Goal: Transaction & Acquisition: Purchase product/service

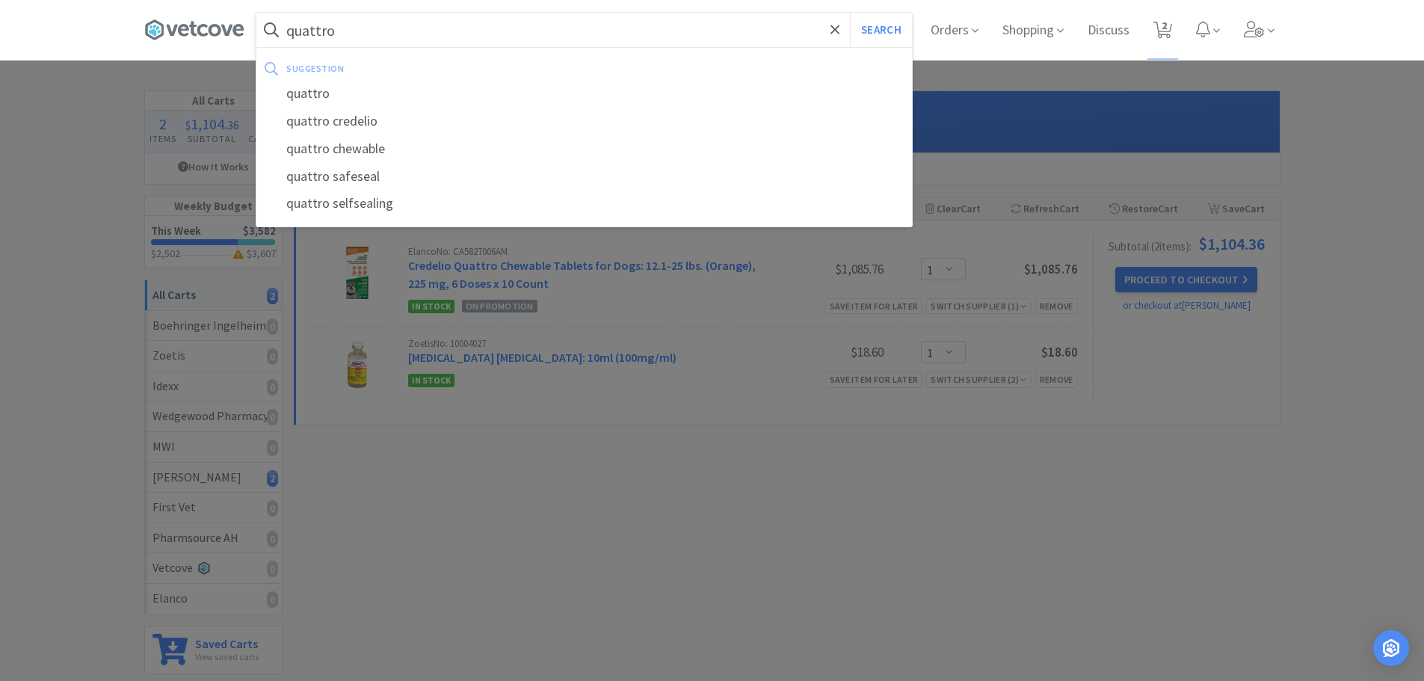
select select "1"
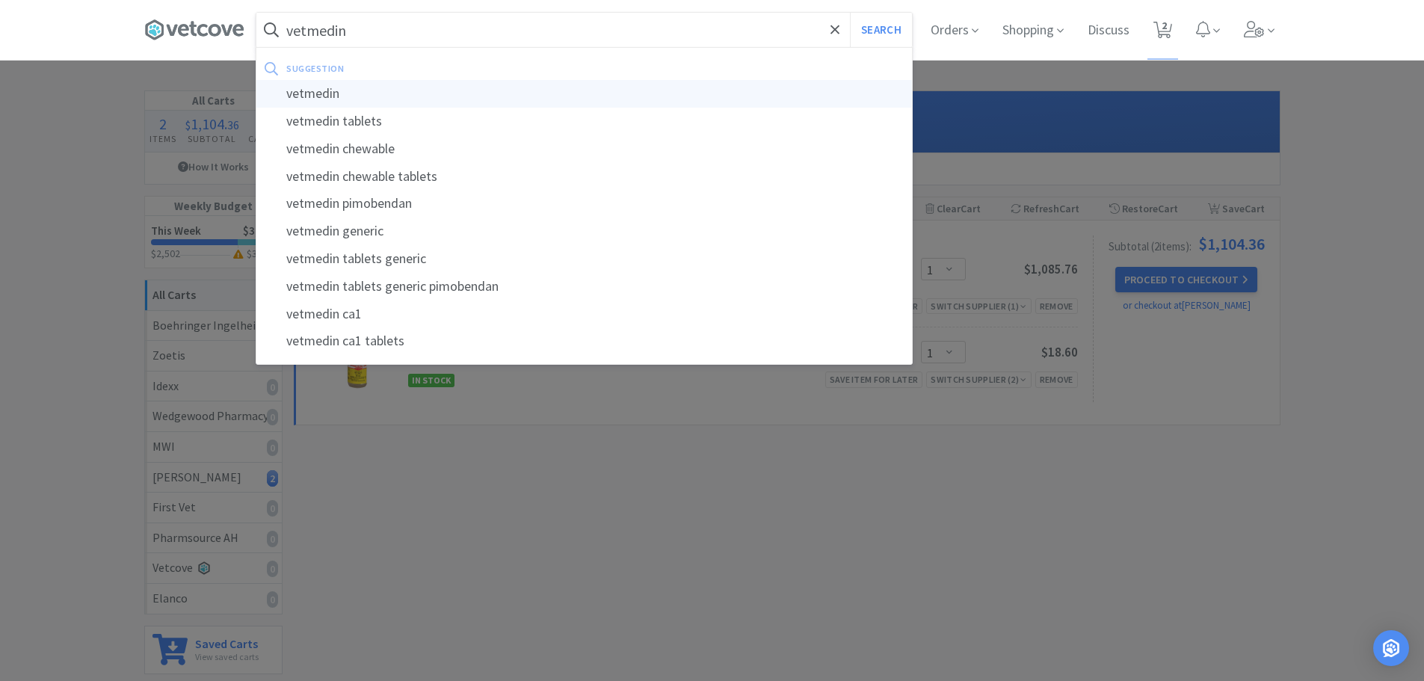
type input "vetmedin"
click at [324, 89] on div "vetmedin" at bounding box center [584, 94] width 656 height 28
select select "1"
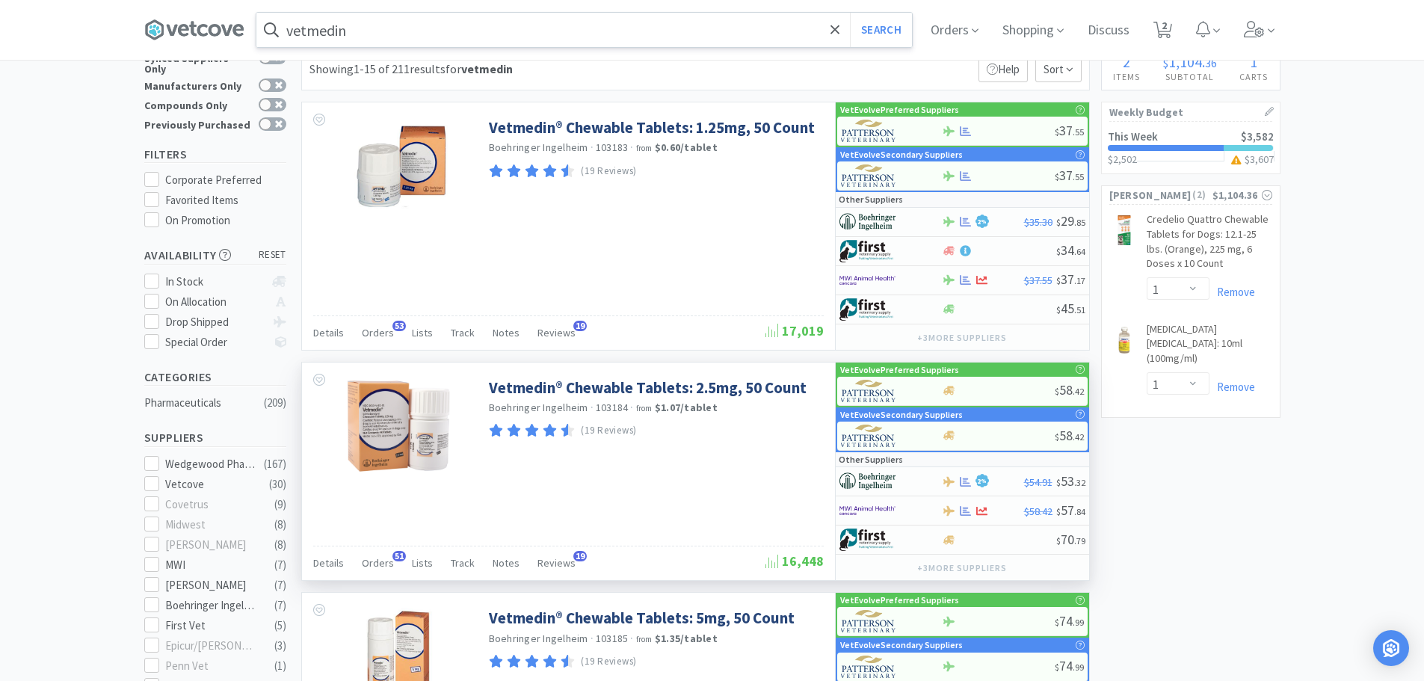
scroll to position [75, 0]
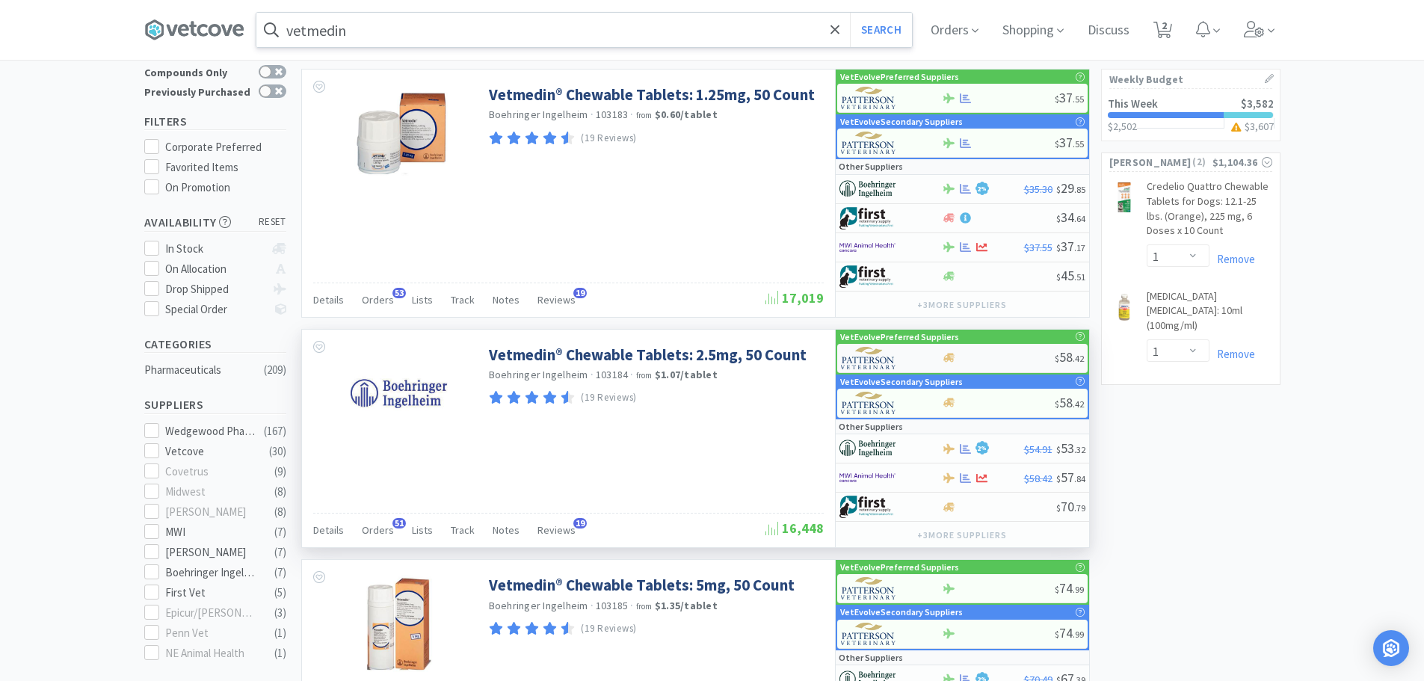
click at [996, 352] on div at bounding box center [998, 357] width 113 height 11
select select "1"
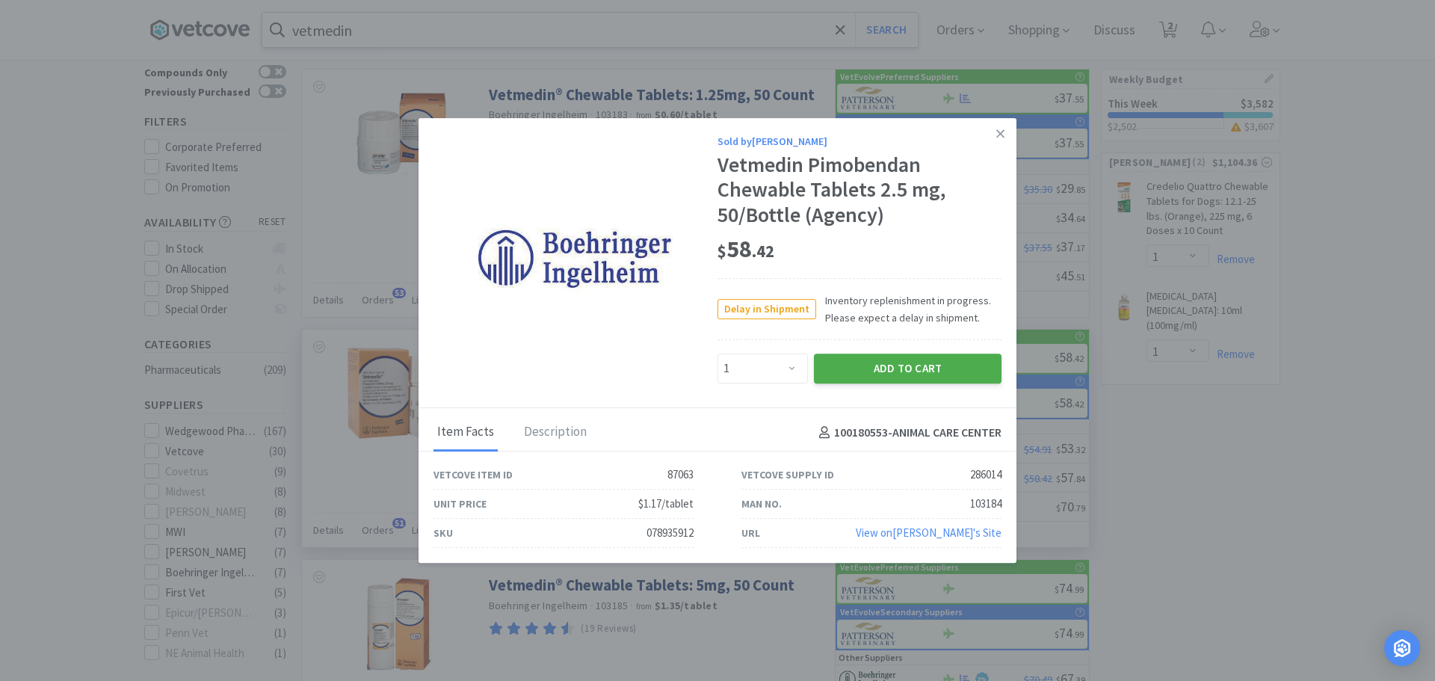
click at [909, 364] on button "Add to Cart" at bounding box center [908, 369] width 188 height 30
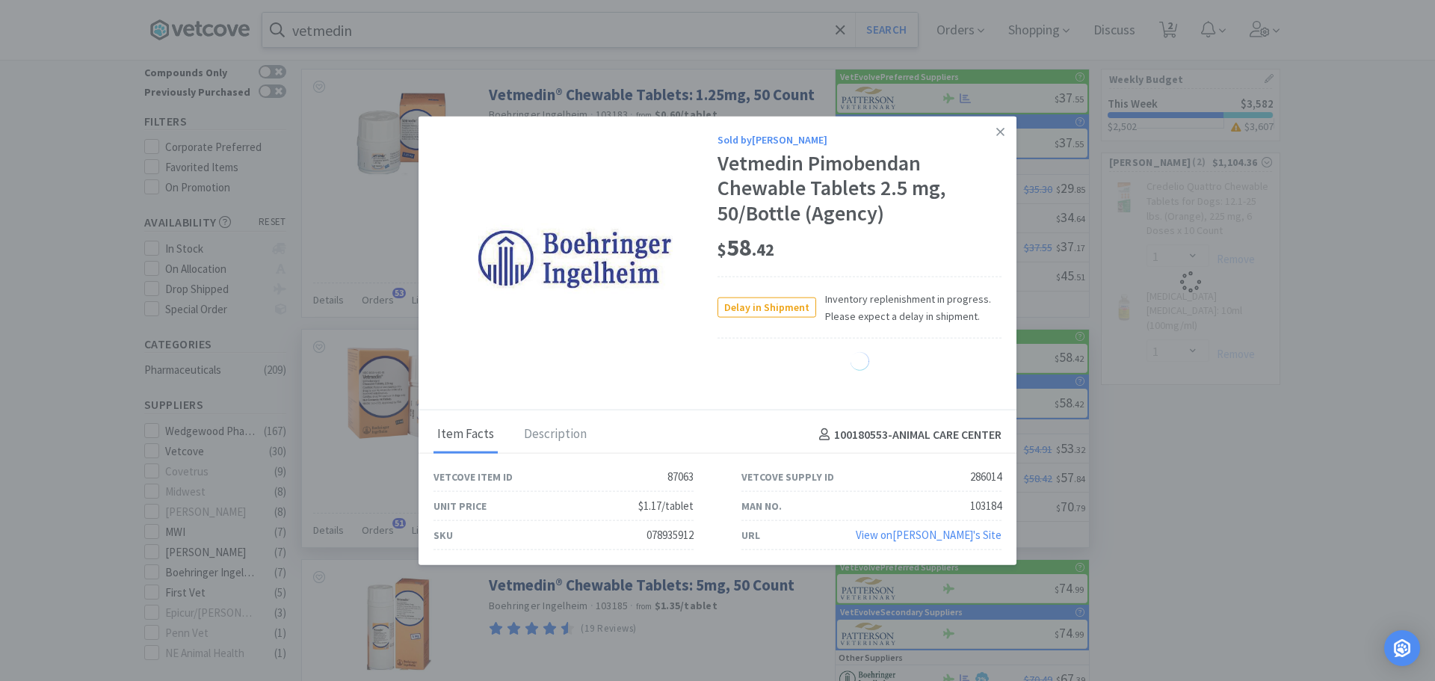
select select "1"
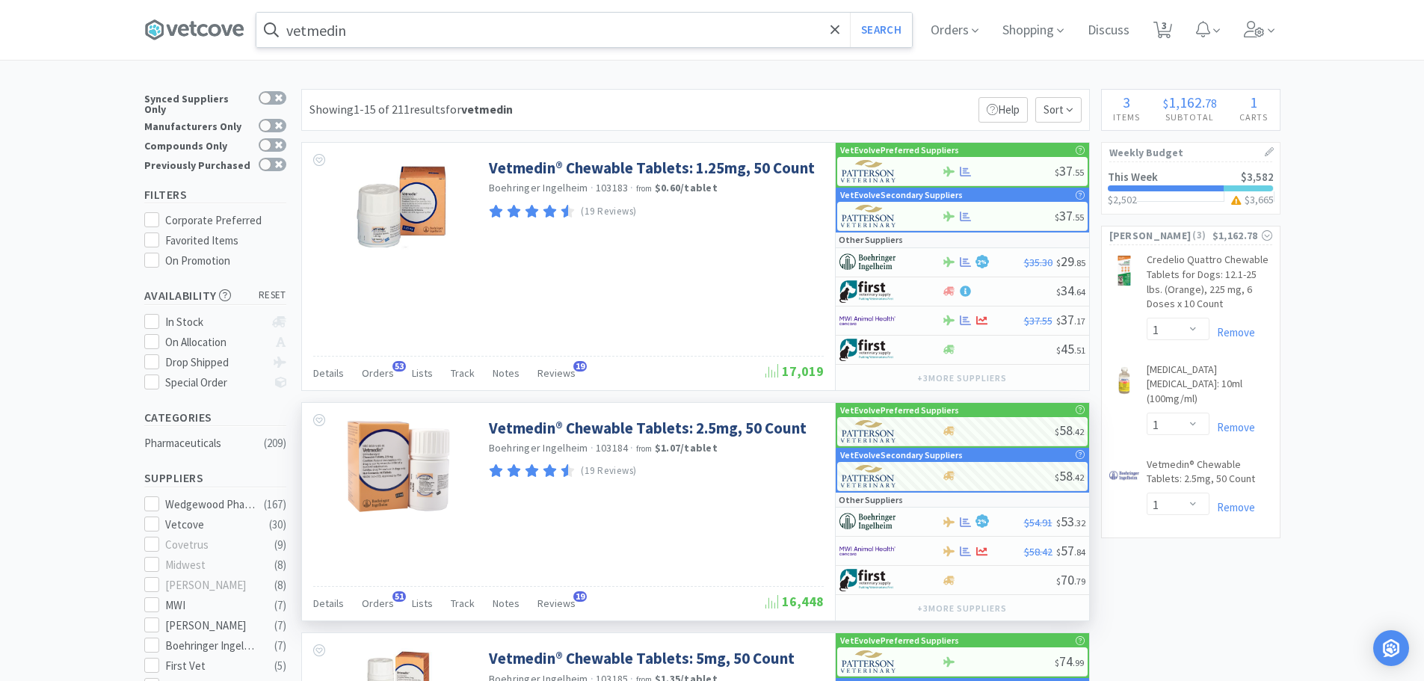
scroll to position [0, 0]
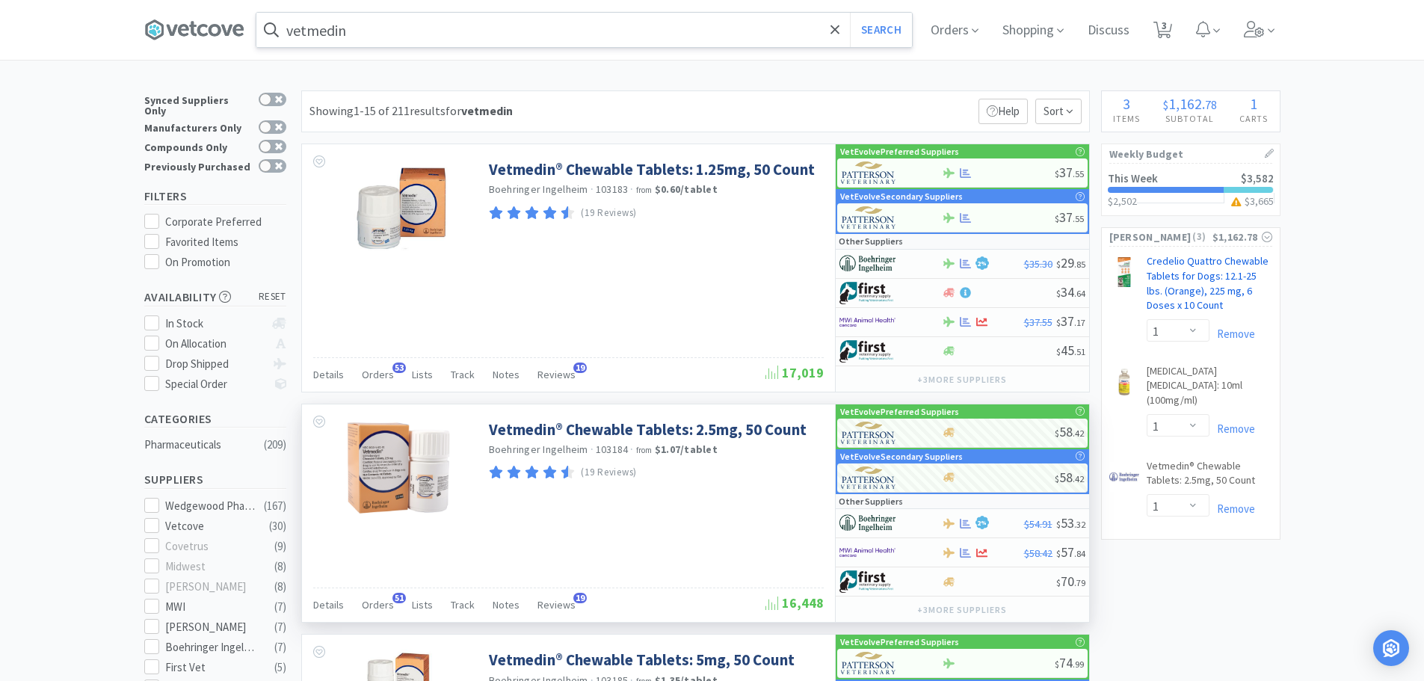
click at [1194, 261] on link "Credelio Quattro Chewable Tablets for Dogs: 12.1-25 lbs. (Orange), 225 mg, 6 Do…" at bounding box center [1210, 286] width 126 height 64
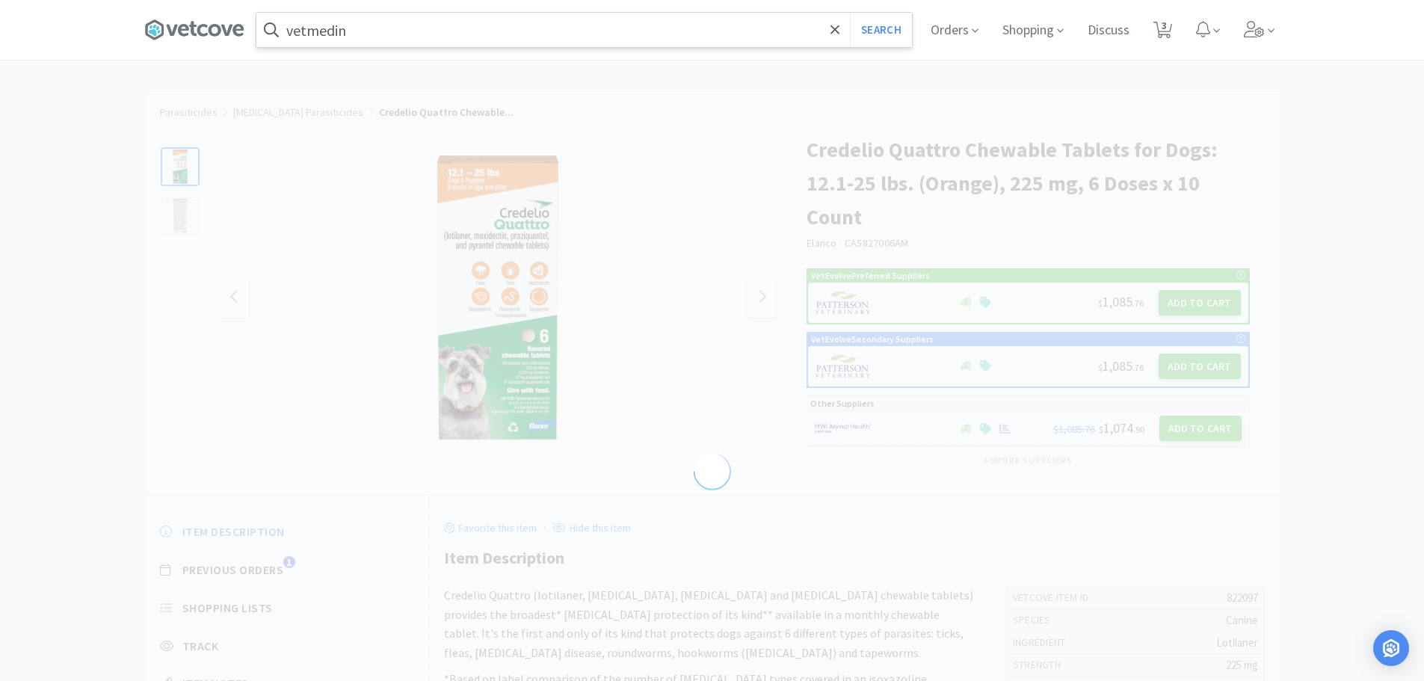
select select "822097"
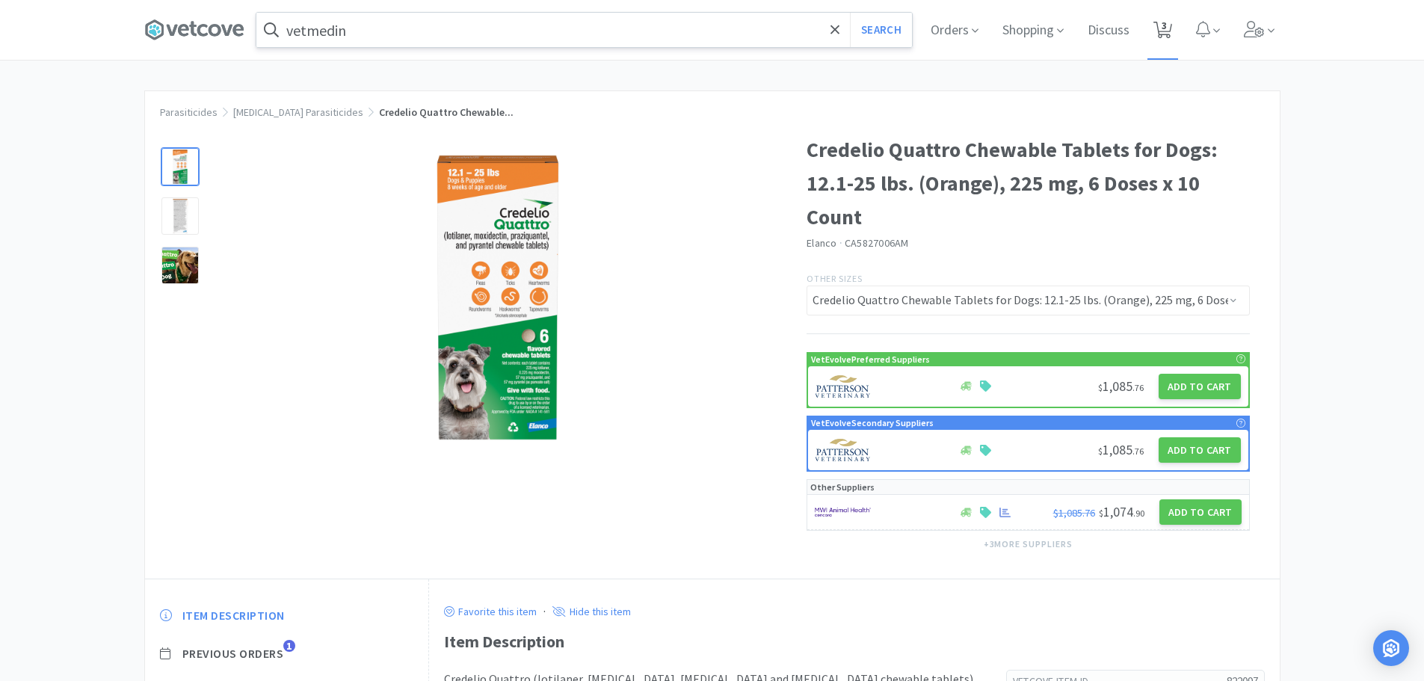
click at [1162, 22] on icon at bounding box center [1162, 30] width 19 height 16
select select "1"
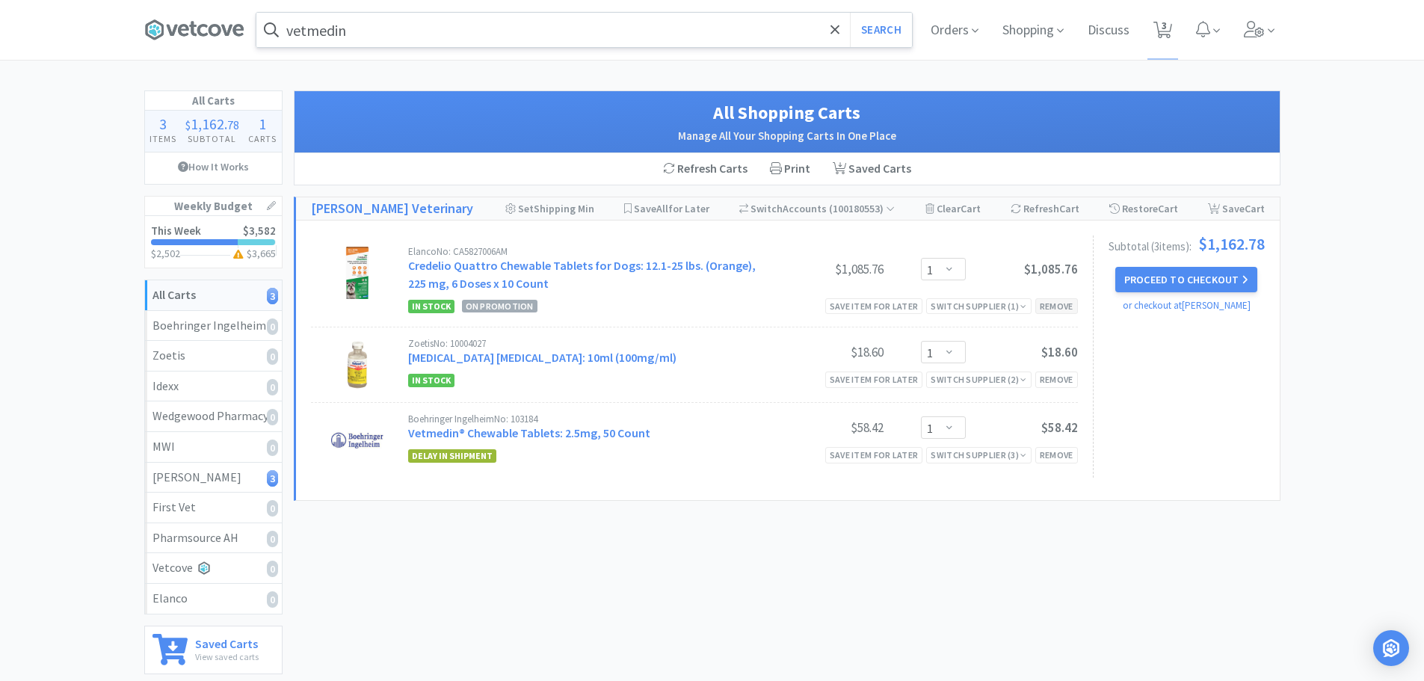
click at [1059, 312] on div "Remove" at bounding box center [1056, 306] width 43 height 16
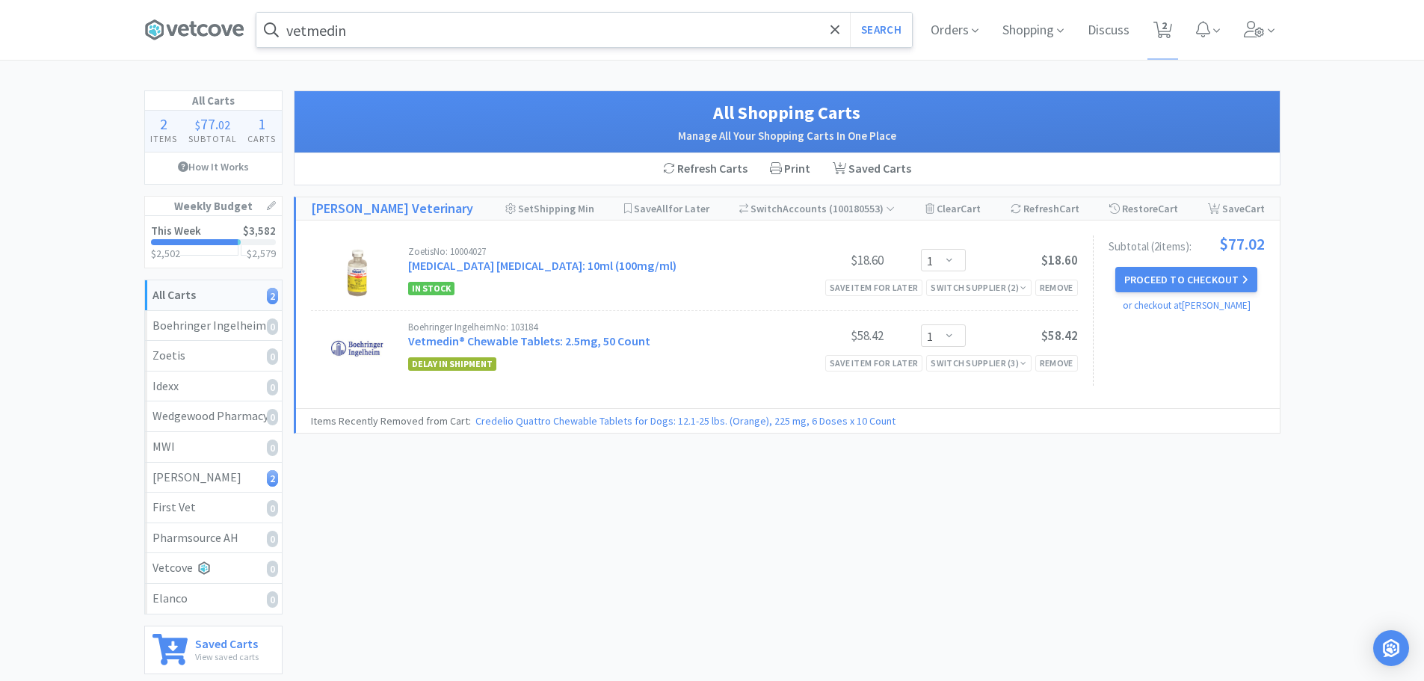
click at [42, 99] on div "All Carts 2 Items $ 77 . 02 Subtotal 1 Carts How It Works Weekly Budget This We…" at bounding box center [712, 417] width 1424 height 655
click at [958, 331] on select "Enter Quantity 1 2 3 4 5 6 7 8 9 10 11 12 13 14 15 16 17 18 19 20 Enter Quantity" at bounding box center [943, 335] width 45 height 22
click at [921, 324] on select "Enter Quantity 1 2 3 4 5 6 7 8 9 10 11 12 13 14 15 16 17 18 19 20 Enter Quantity" at bounding box center [943, 335] width 45 height 22
select select "2"
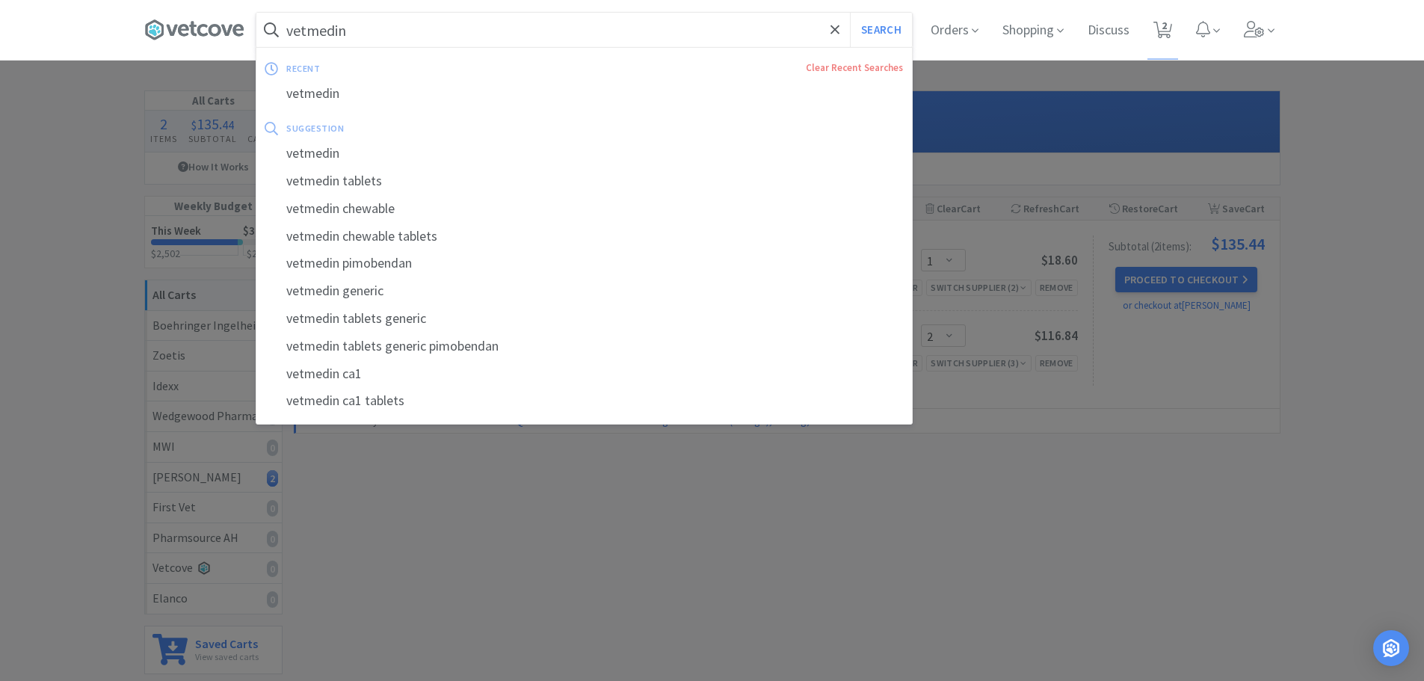
click at [454, 28] on input "vetmedin" at bounding box center [584, 30] width 656 height 34
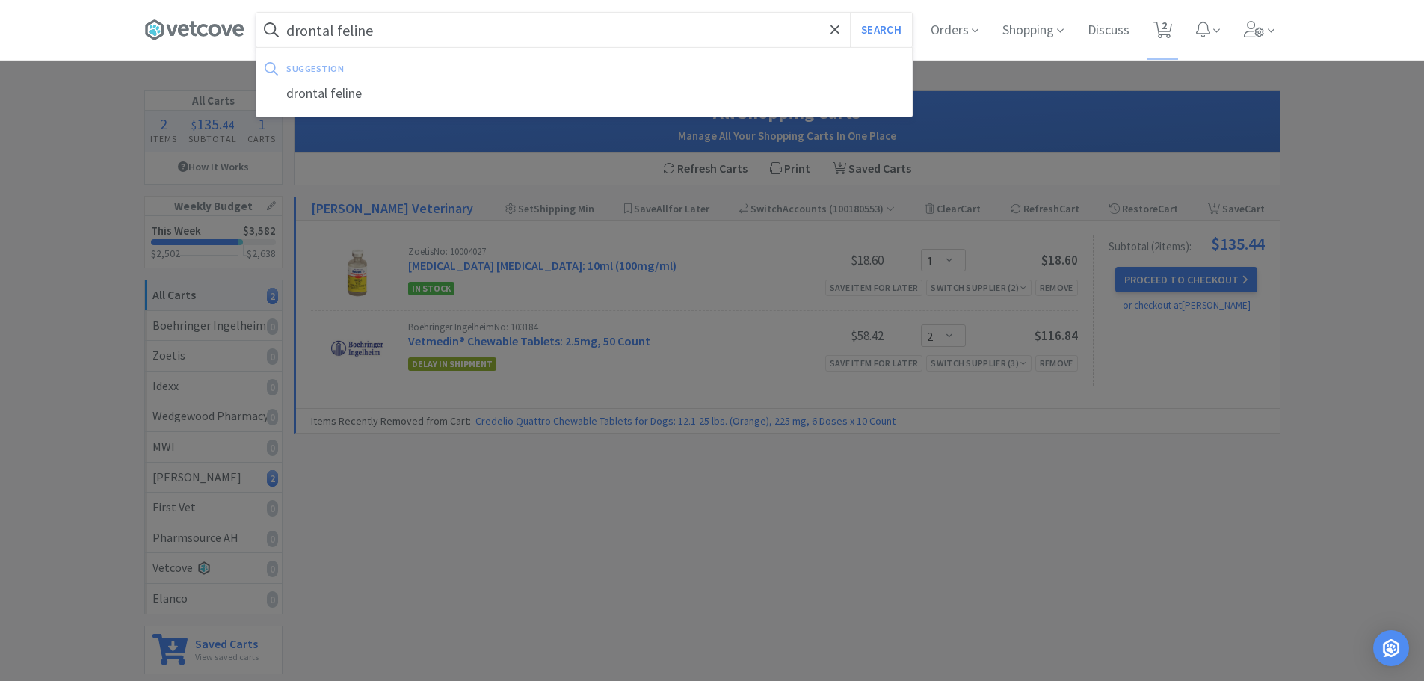
type input "drontal feline"
click at [850, 13] on button "Search" at bounding box center [881, 30] width 62 height 34
select select "1"
select select "2"
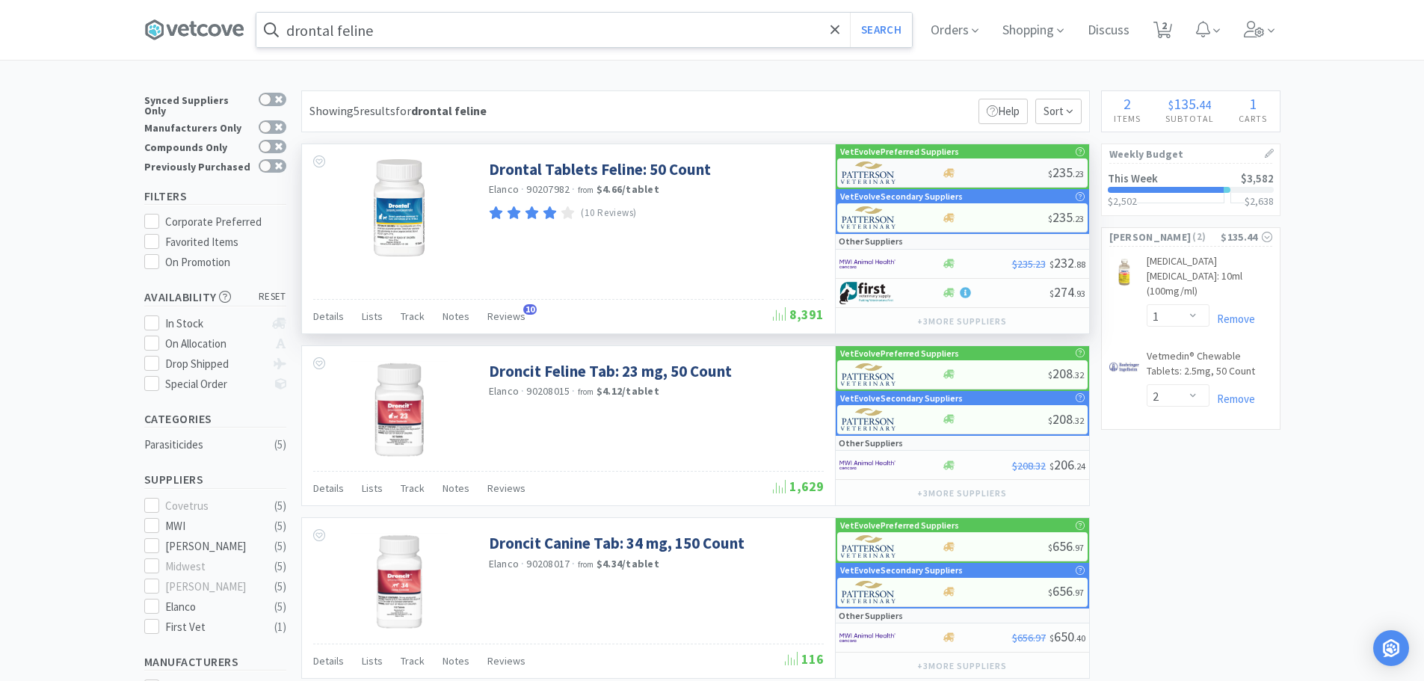
click at [985, 176] on div at bounding box center [995, 172] width 106 height 11
select select "1"
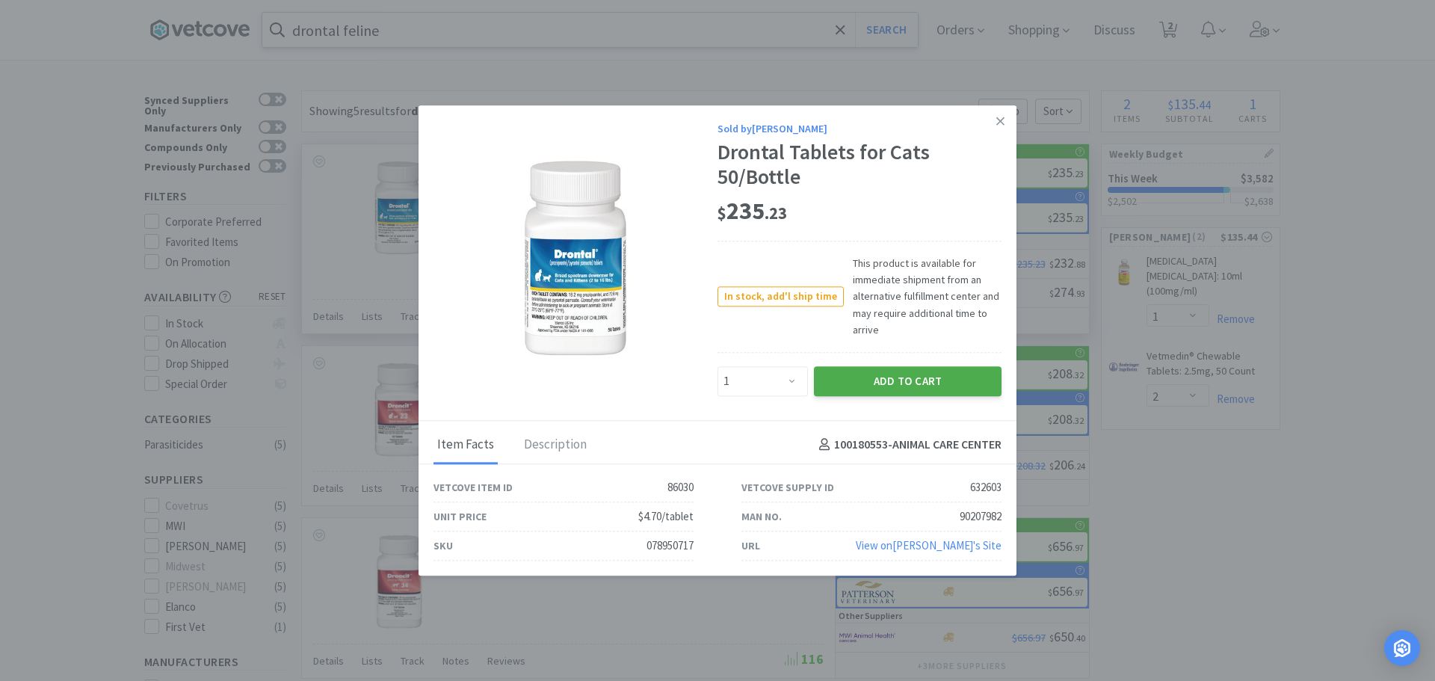
click at [844, 377] on button "Add to Cart" at bounding box center [908, 381] width 188 height 30
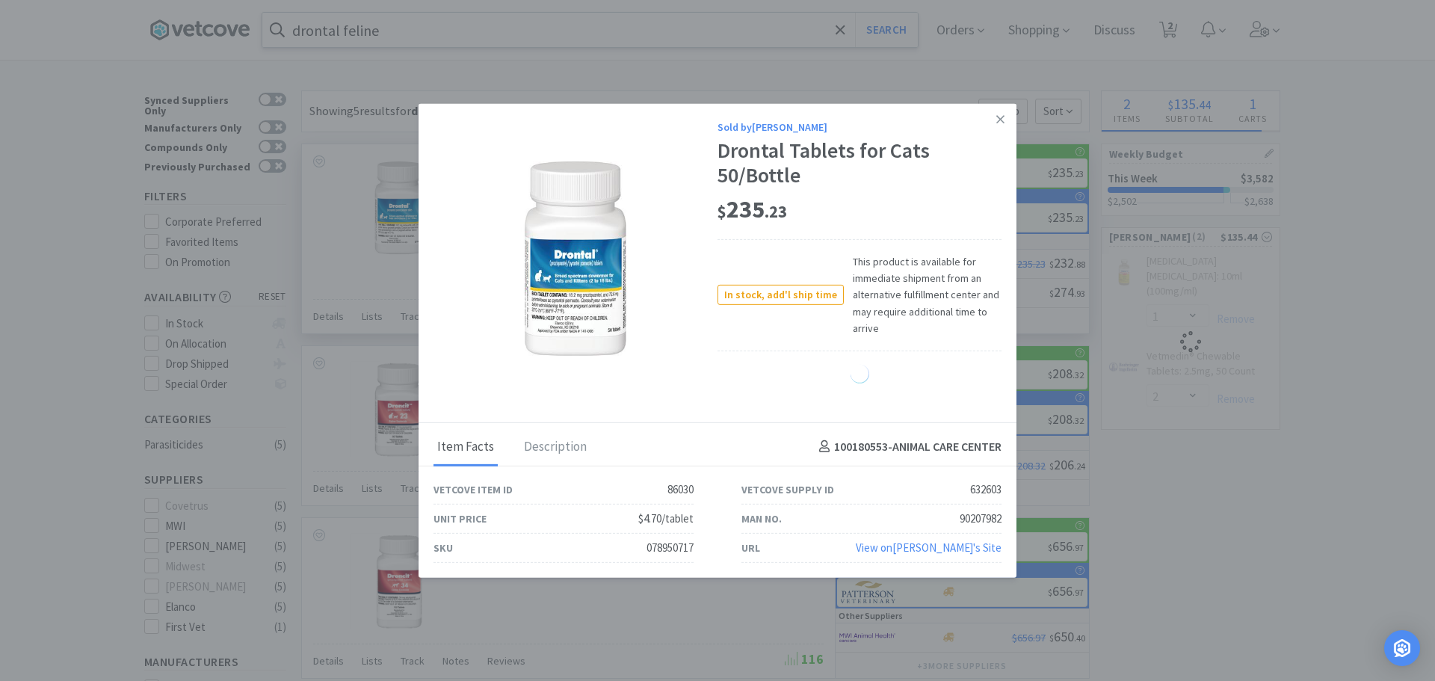
select select "1"
select select "2"
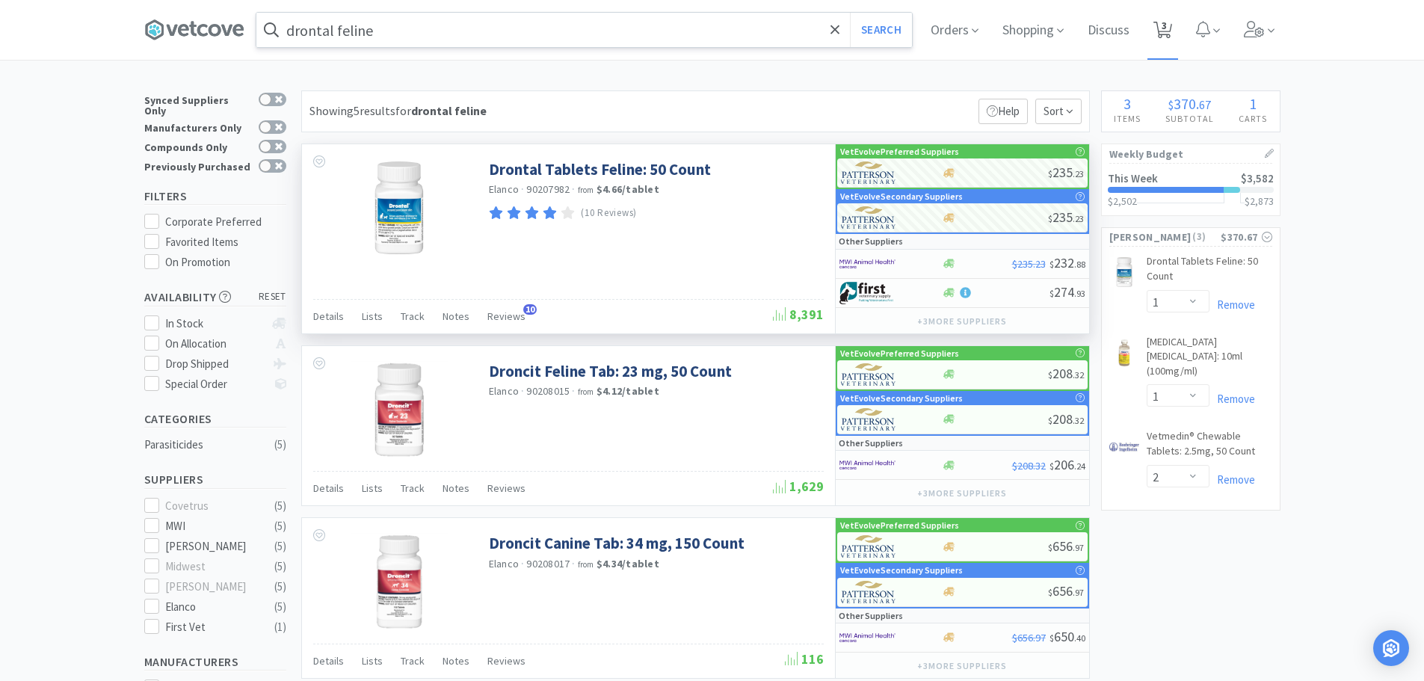
click at [1161, 24] on icon at bounding box center [1162, 30] width 19 height 16
select select "1"
select select "2"
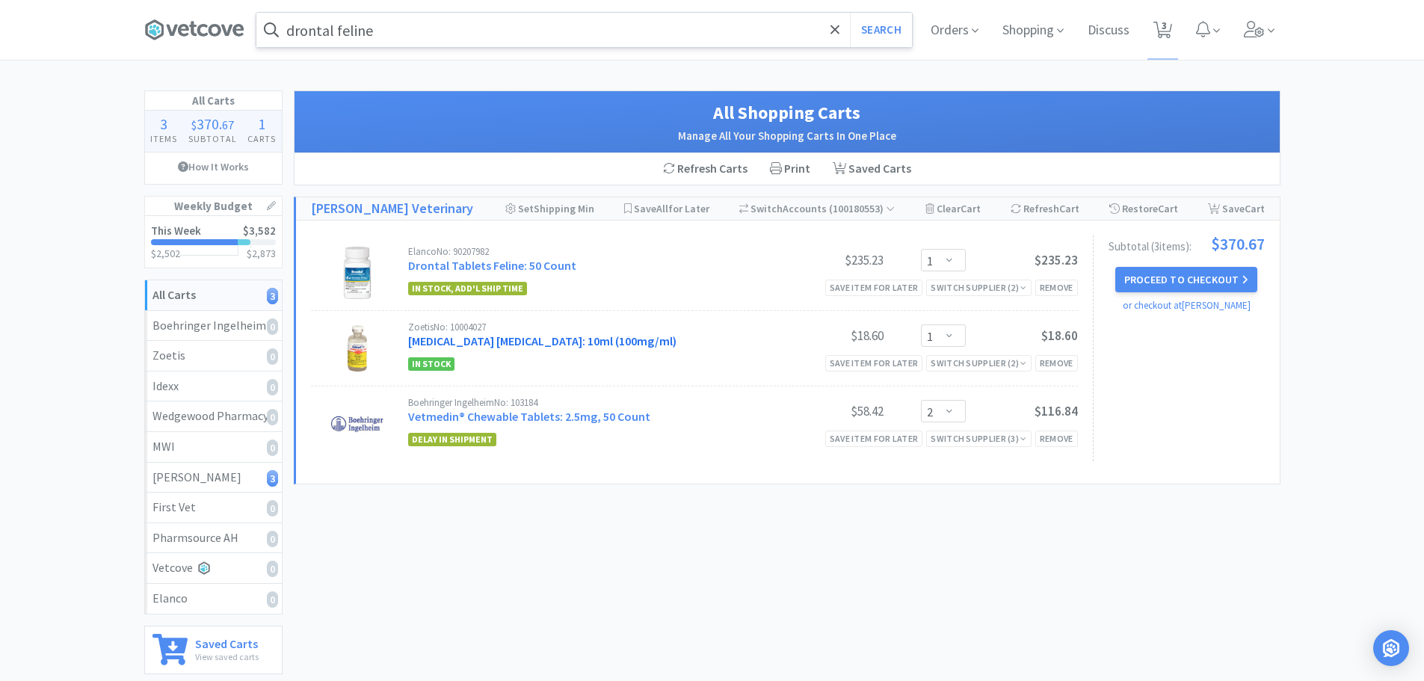
click at [581, 340] on link "[MEDICAL_DATA] [MEDICAL_DATA]: 10ml (100mg/ml)" at bounding box center [542, 340] width 268 height 15
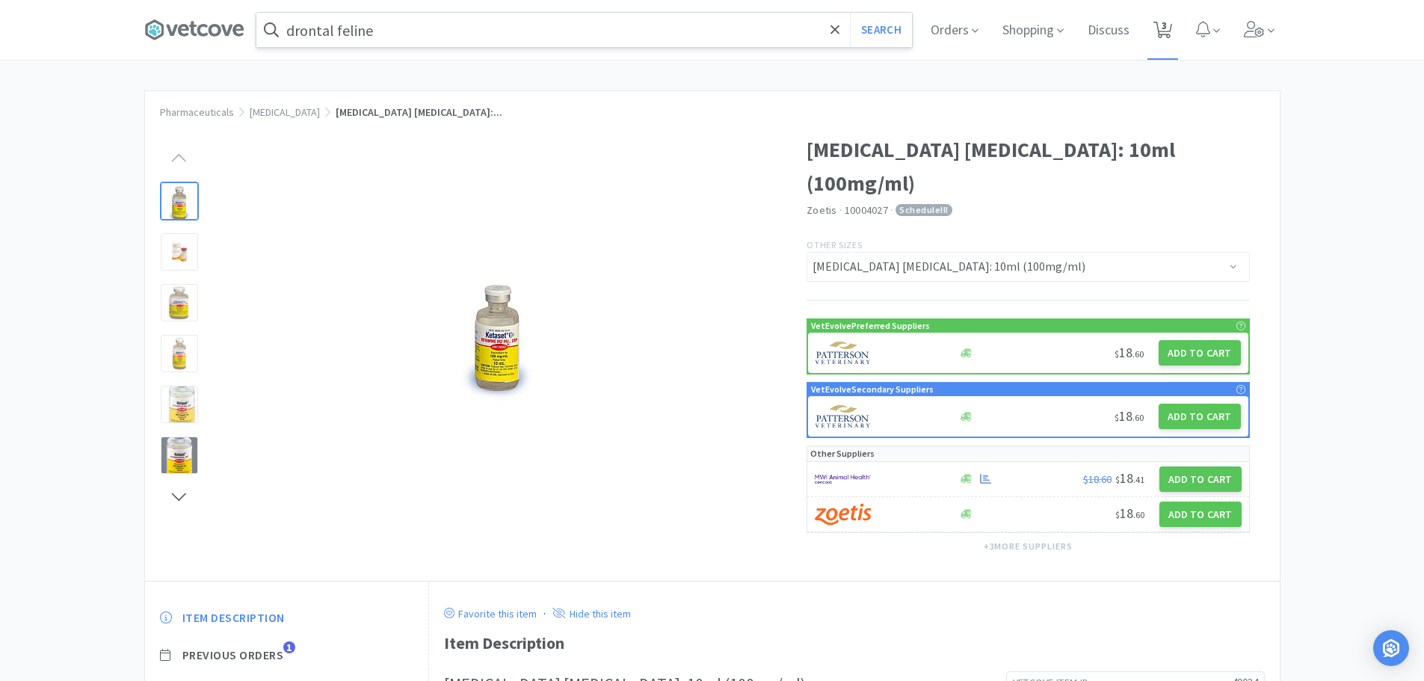
click at [1162, 38] on span "3" at bounding box center [1162, 29] width 19 height 21
select select "1"
select select "2"
